Goal: Task Accomplishment & Management: Manage account settings

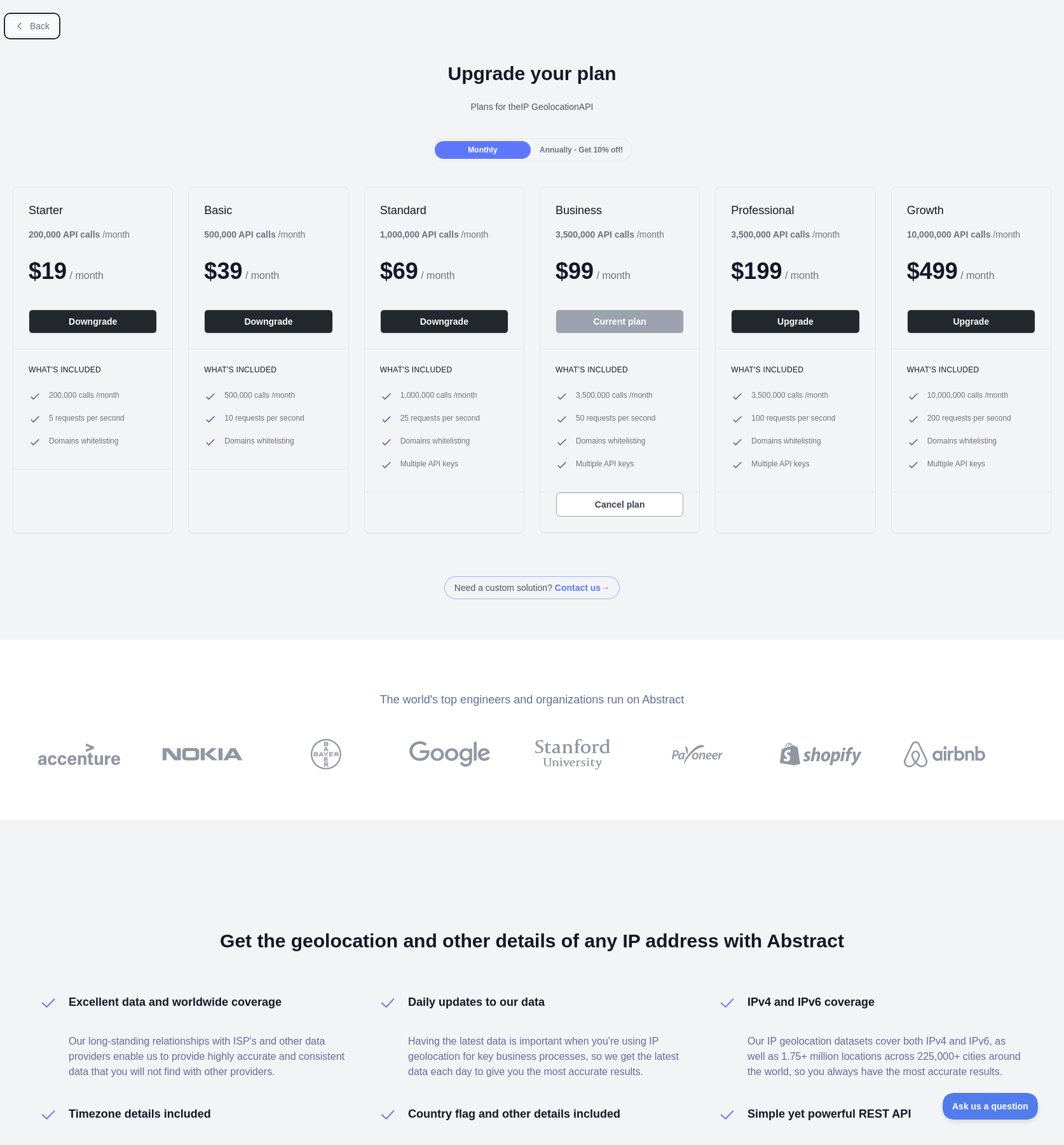
click at [35, 27] on span "Back" at bounding box center [39, 26] width 20 height 10
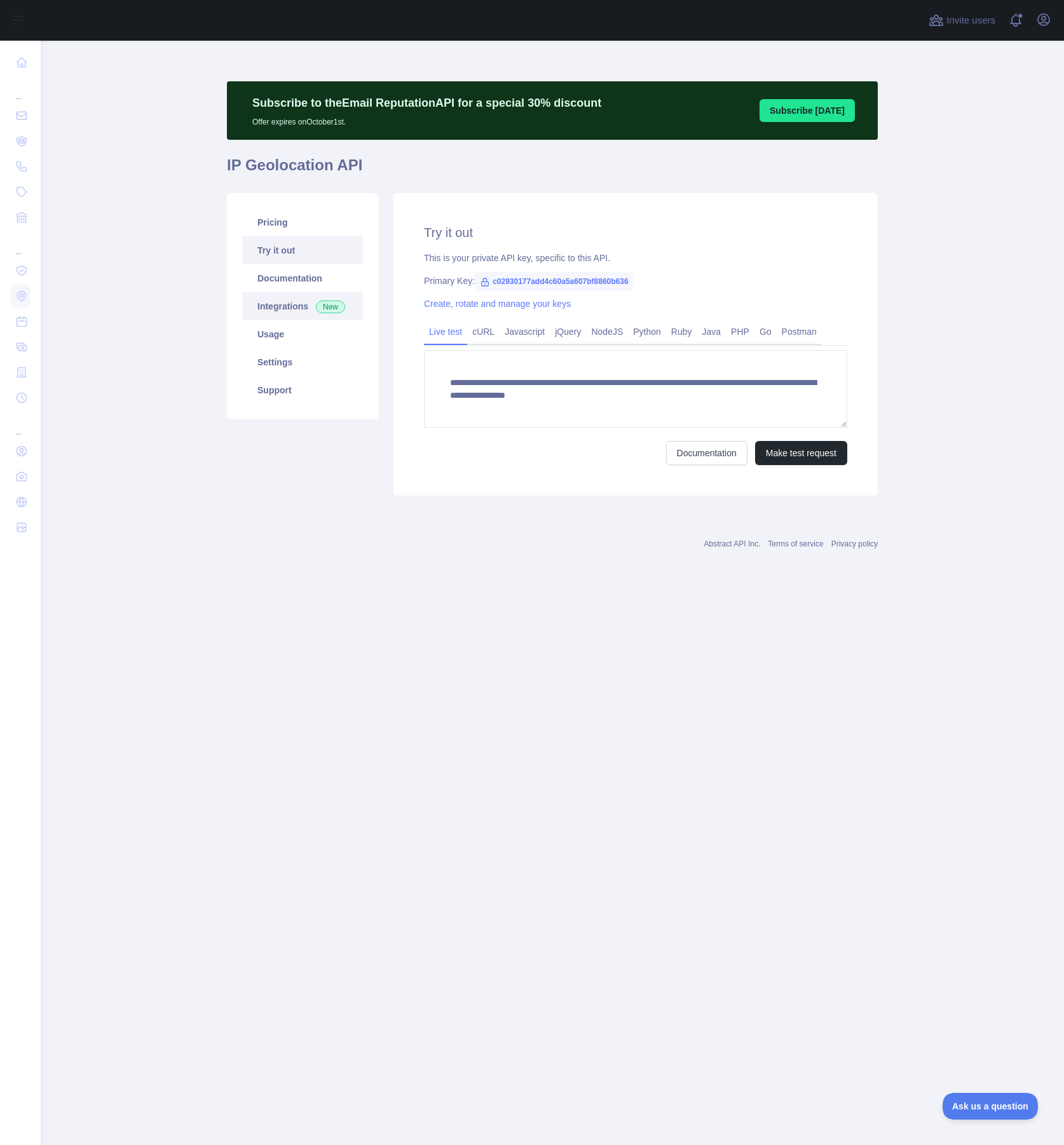
click at [276, 305] on link "Integrations New" at bounding box center [303, 306] width 121 height 28
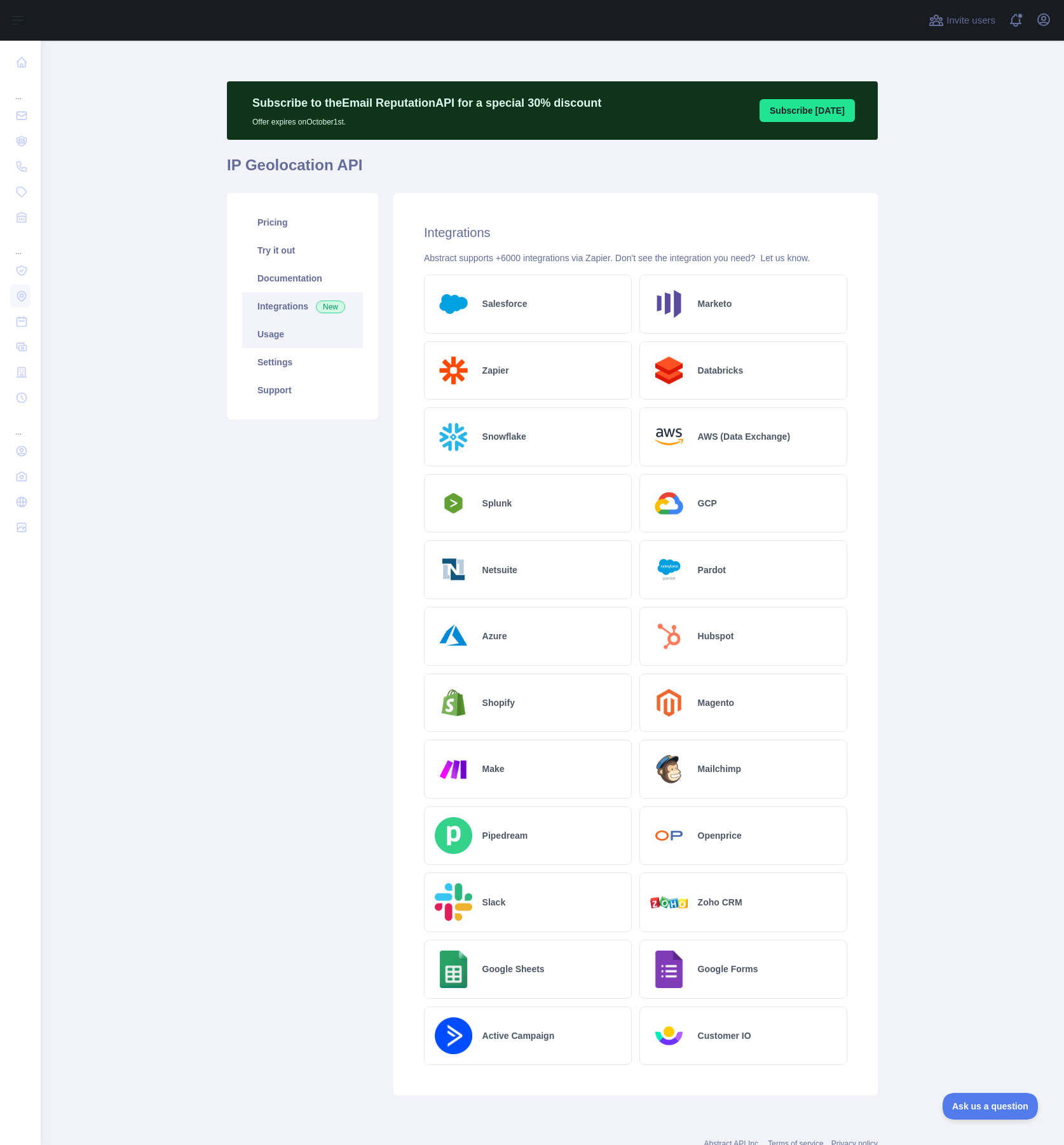
click at [268, 329] on link "Usage" at bounding box center [303, 334] width 121 height 28
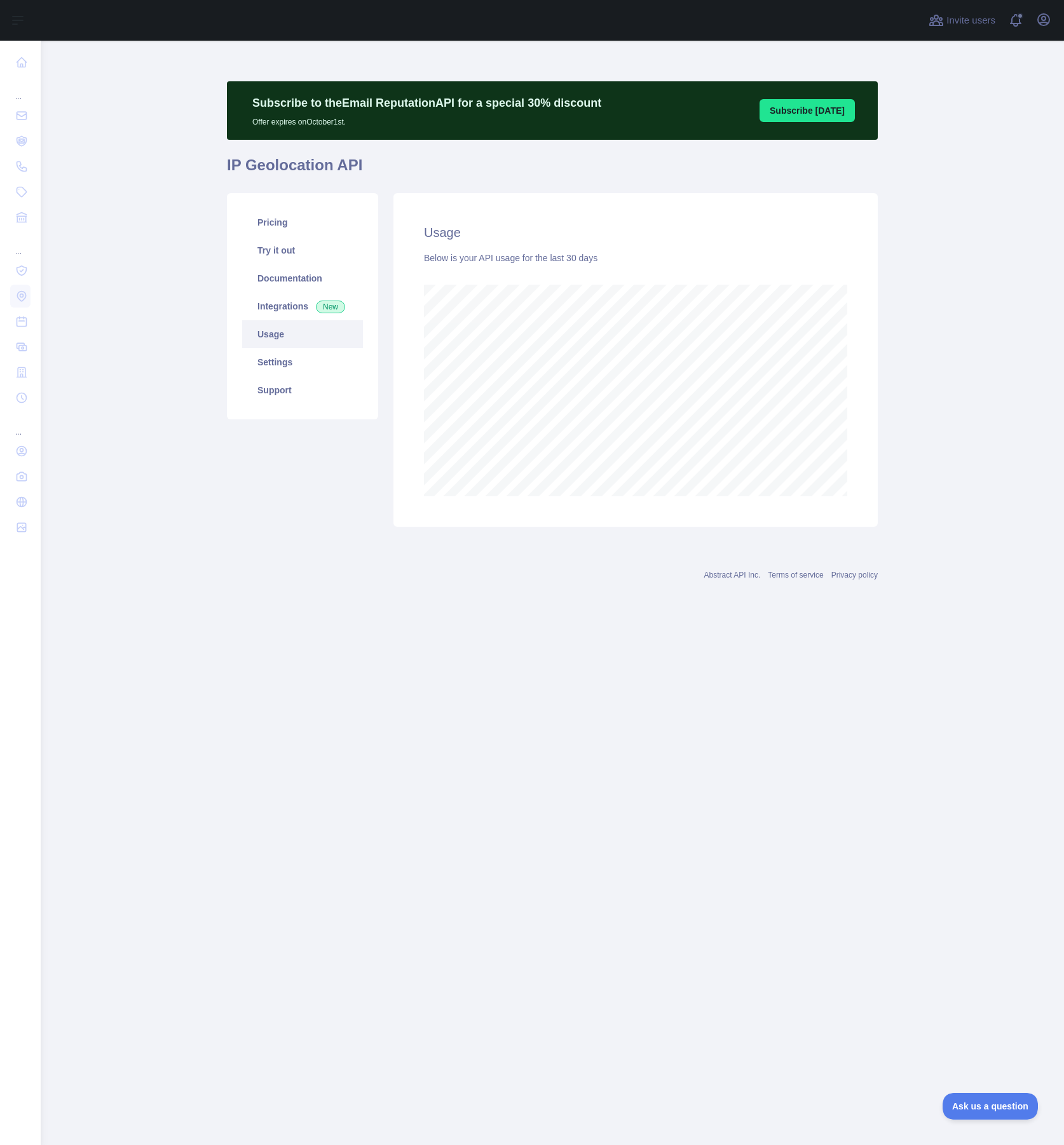
scroll to position [1104, 1023]
click at [193, 291] on main "Subscribe to the Email Reputation API for a special 30 % discount Offer expires…" at bounding box center [552, 593] width 1023 height 1104
drag, startPoint x: 428, startPoint y: 231, endPoint x: 605, endPoint y: 261, distance: 179.5
click at [605, 262] on div "Usage Below is your API usage for the last 30 days" at bounding box center [636, 360] width 485 height 334
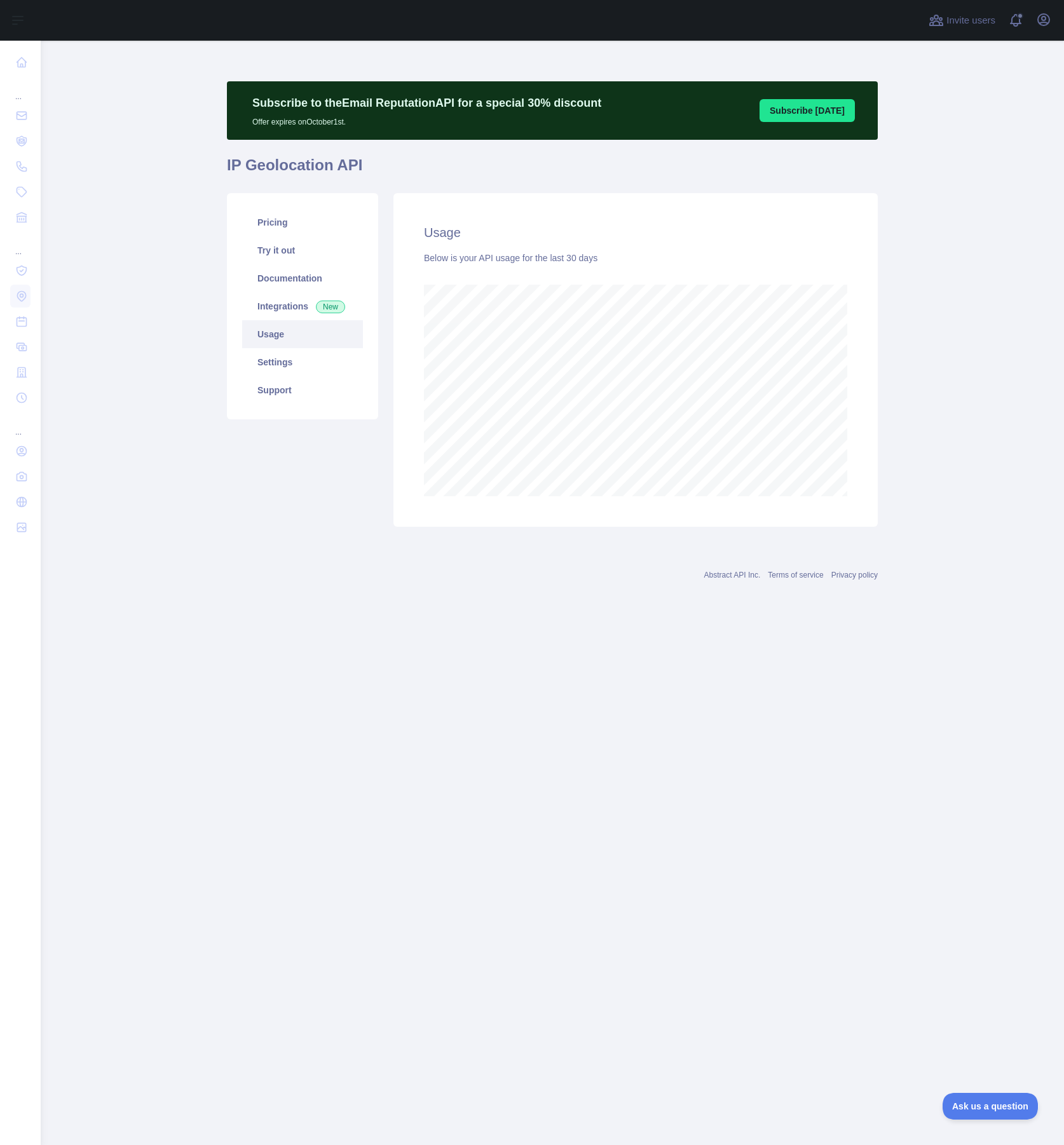
click at [194, 99] on main "Subscribe to the Email Reputation API for a special 30 % discount Offer expires…" at bounding box center [552, 593] width 1023 height 1104
click at [216, 181] on main "Subscribe to the Email Reputation API for a special 30 % discount Offer expires…" at bounding box center [552, 593] width 1023 height 1104
